Goal: Use online tool/utility: Utilize a website feature to perform a specific function

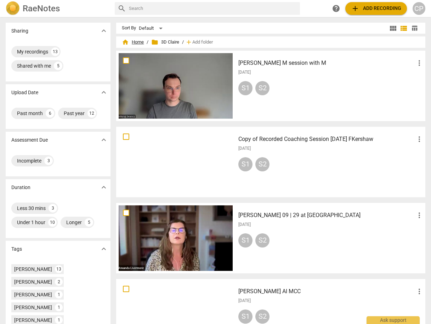
click at [136, 42] on span "home Home" at bounding box center [133, 42] width 22 height 7
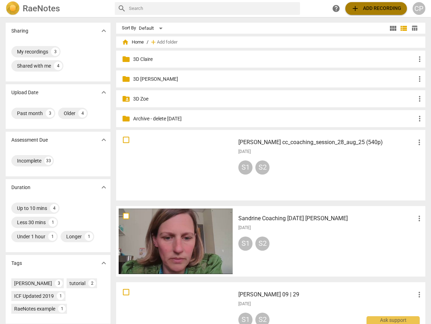
click at [363, 6] on span "add Add recording" at bounding box center [376, 8] width 50 height 8
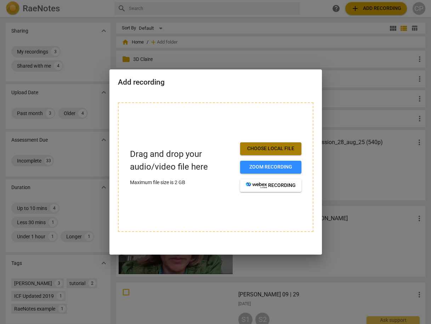
click at [268, 150] on span "Choose local file" at bounding box center [271, 148] width 50 height 7
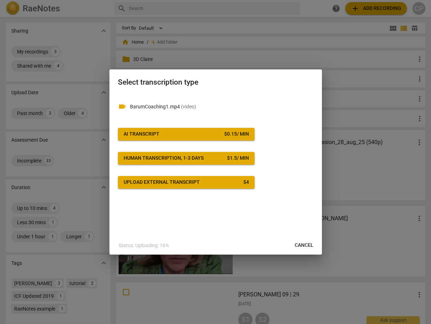
click at [172, 128] on button "AI Transcript $ 0.15 / min" at bounding box center [186, 134] width 137 height 13
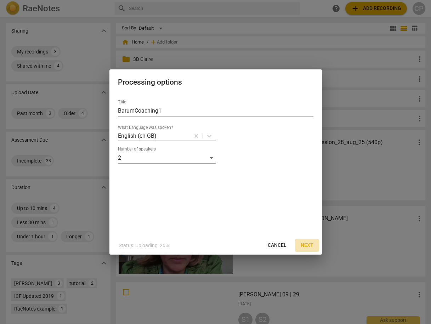
click at [309, 243] on span "Next" at bounding box center [306, 245] width 13 height 7
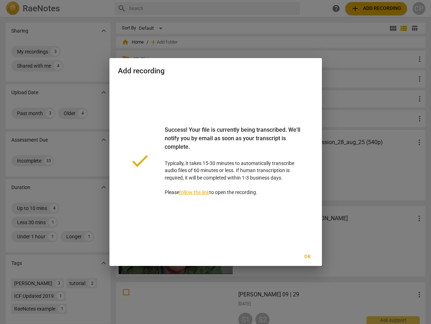
click at [306, 256] on span "Ok" at bounding box center [307, 256] width 11 height 7
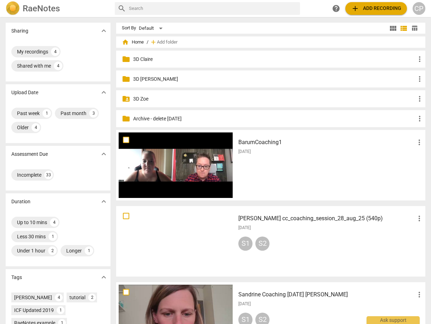
click at [247, 141] on h3 "BarumCoaching1" at bounding box center [326, 142] width 177 height 8
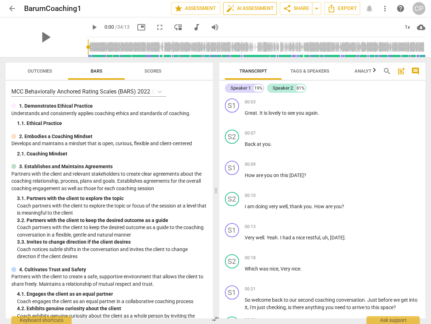
click at [253, 7] on span "auto_fix_high AI Assessment" at bounding box center [249, 8] width 47 height 8
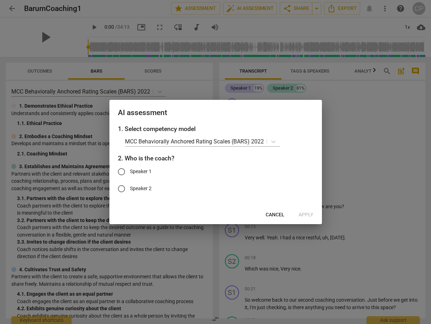
click at [272, 219] on button "Cancel" at bounding box center [275, 214] width 30 height 13
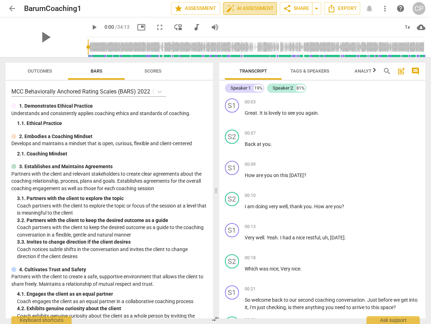
click at [254, 9] on span "auto_fix_high AI Assessment" at bounding box center [249, 8] width 47 height 8
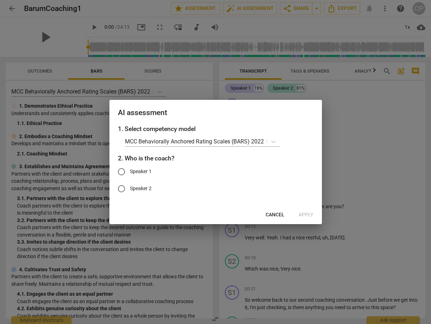
click at [124, 171] on input "Speaker 1" at bounding box center [121, 171] width 17 height 17
radio input "true"
click at [305, 213] on span "Apply" at bounding box center [305, 214] width 15 height 7
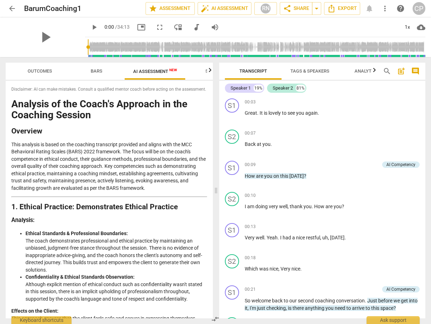
click at [13, 6] on span "arrow_back" at bounding box center [12, 8] width 8 height 8
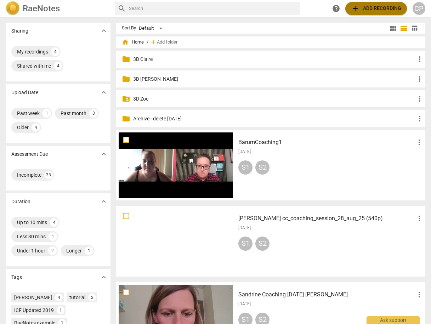
click at [361, 4] on span "add Add recording" at bounding box center [376, 8] width 50 height 8
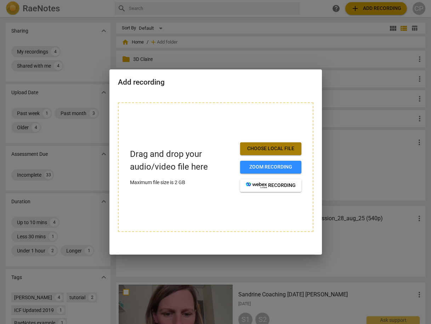
click at [259, 153] on button "Choose local file" at bounding box center [270, 148] width 61 height 13
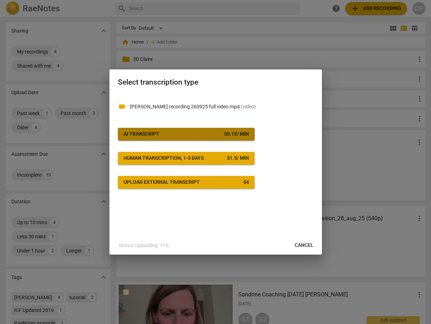
click at [174, 136] on span "AI Transcript $ 0.15 / min" at bounding box center [186, 134] width 125 height 7
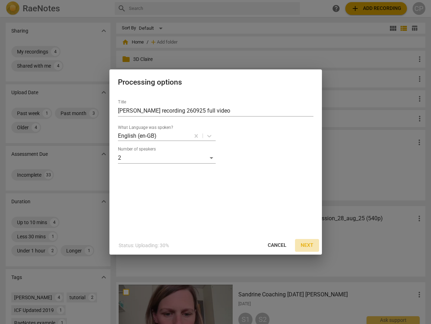
click at [310, 247] on span "Next" at bounding box center [306, 245] width 13 height 7
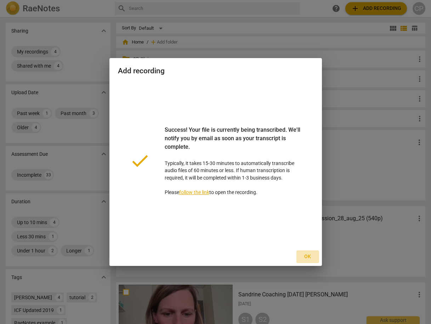
click at [307, 255] on span "Ok" at bounding box center [307, 256] width 11 height 7
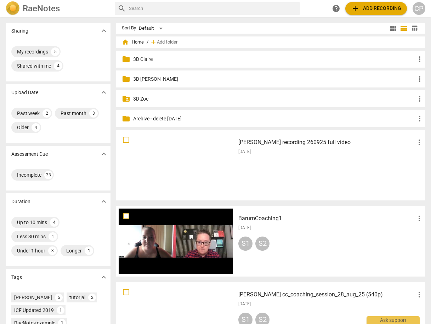
click at [259, 142] on h3 "[PERSON_NAME] recording 260925 full video" at bounding box center [326, 142] width 177 height 8
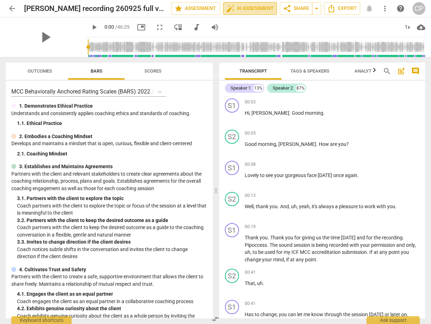
click at [249, 9] on span "auto_fix_high AI Assessment" at bounding box center [249, 8] width 47 height 8
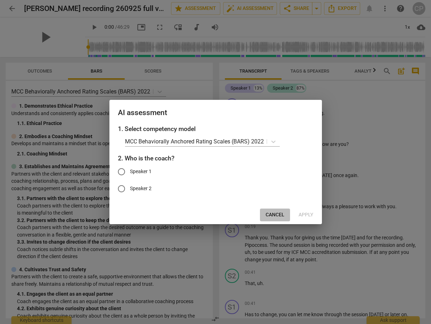
click at [273, 218] on span "Cancel" at bounding box center [274, 214] width 19 height 7
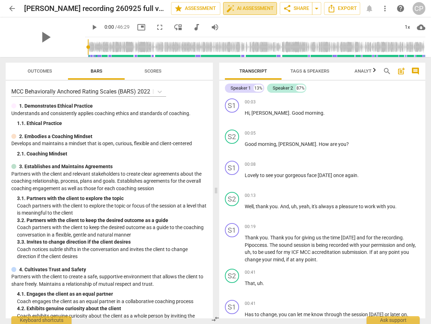
click at [245, 5] on span "auto_fix_high AI Assessment" at bounding box center [249, 8] width 47 height 8
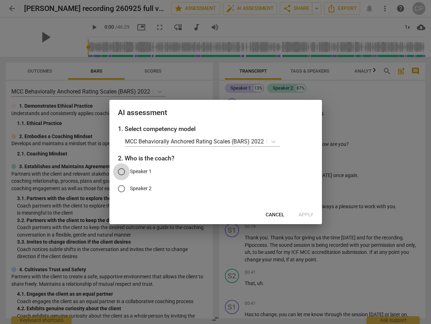
click at [124, 171] on input "Speaker 1" at bounding box center [121, 171] width 17 height 17
radio input "true"
click at [304, 211] on button "Apply" at bounding box center [306, 214] width 26 height 13
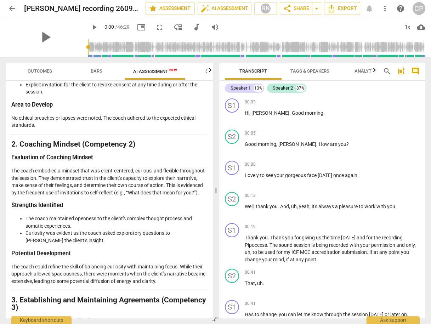
scroll to position [173, 0]
